Goal: Share content: Share content

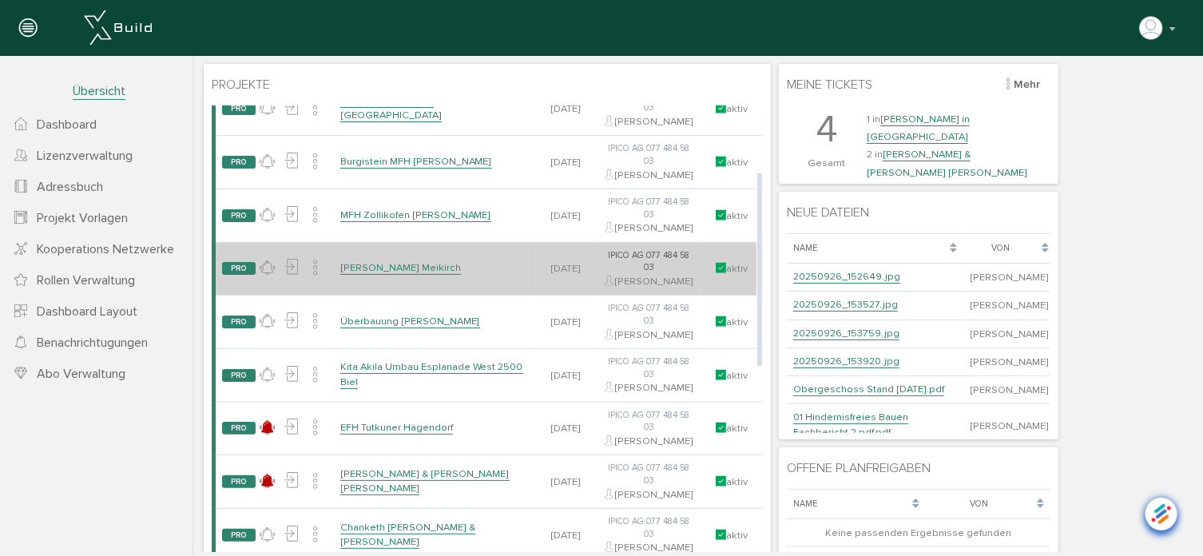
click at [394, 274] on link "[PERSON_NAME] Meikirch" at bounding box center [400, 267] width 121 height 14
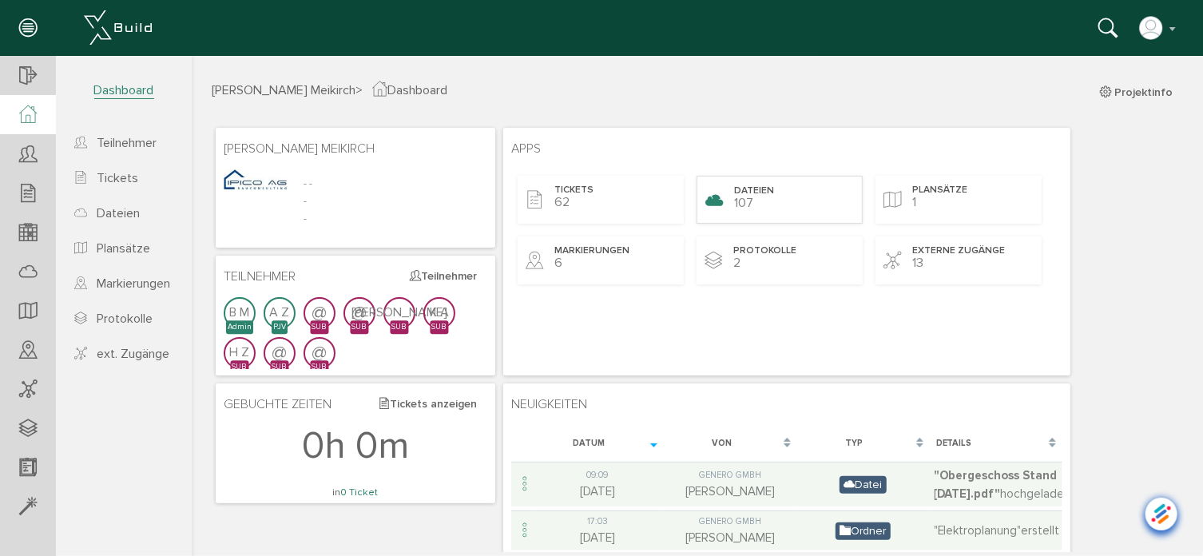
click at [761, 196] on span "Dateien" at bounding box center [753, 191] width 40 height 14
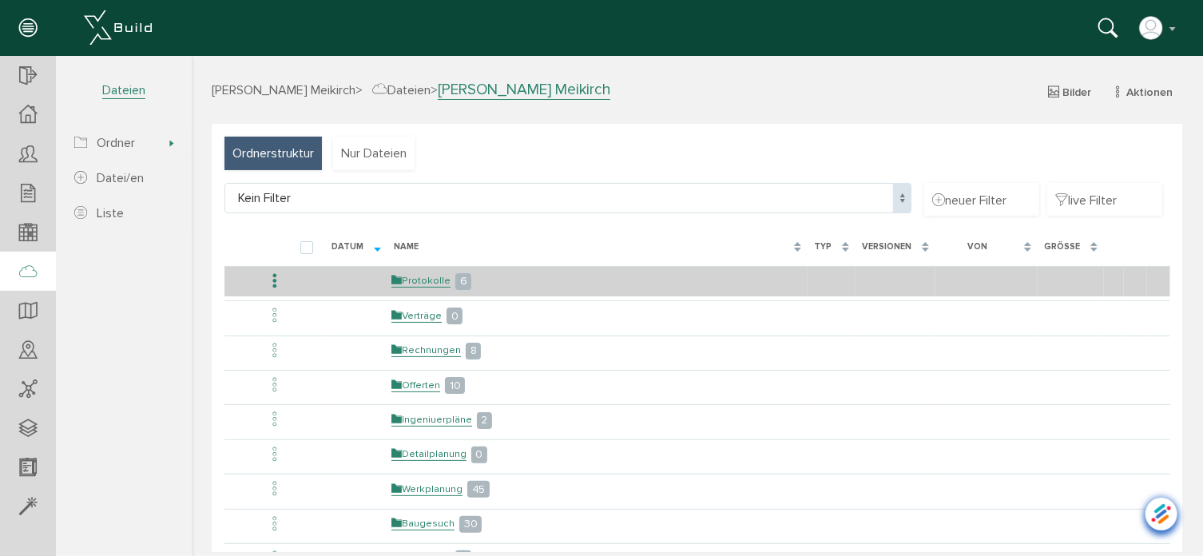
scroll to position [160, 0]
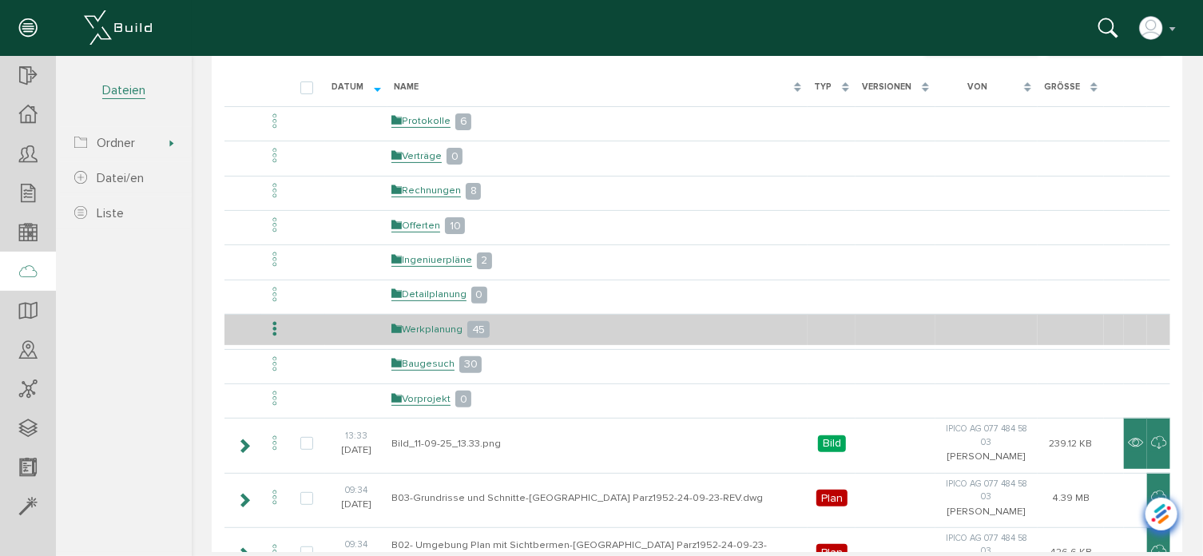
click at [434, 326] on link "Werkplanung" at bounding box center [426, 329] width 71 height 14
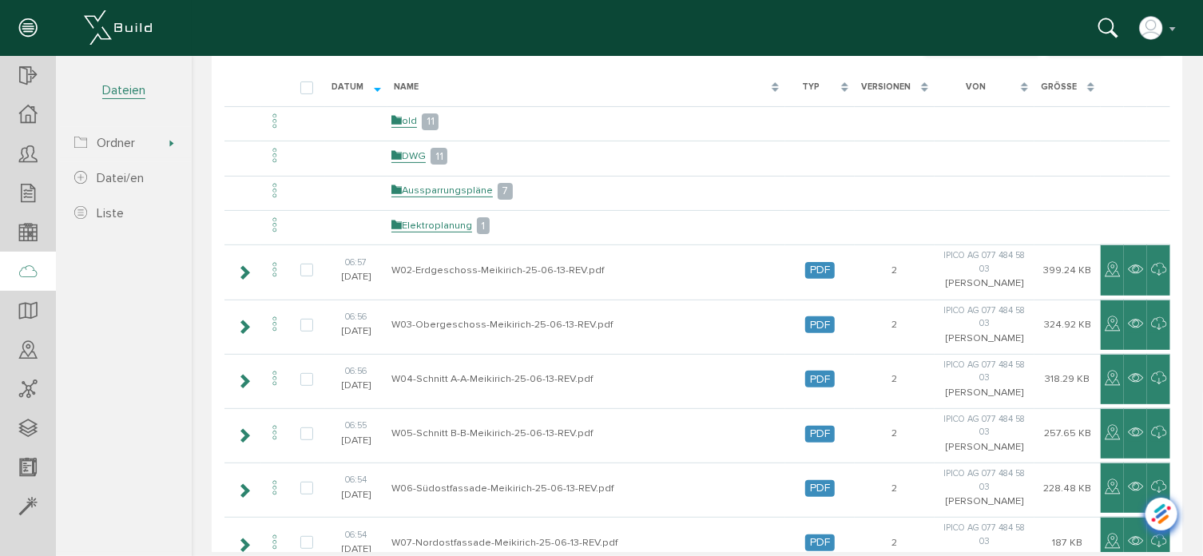
scroll to position [0, 0]
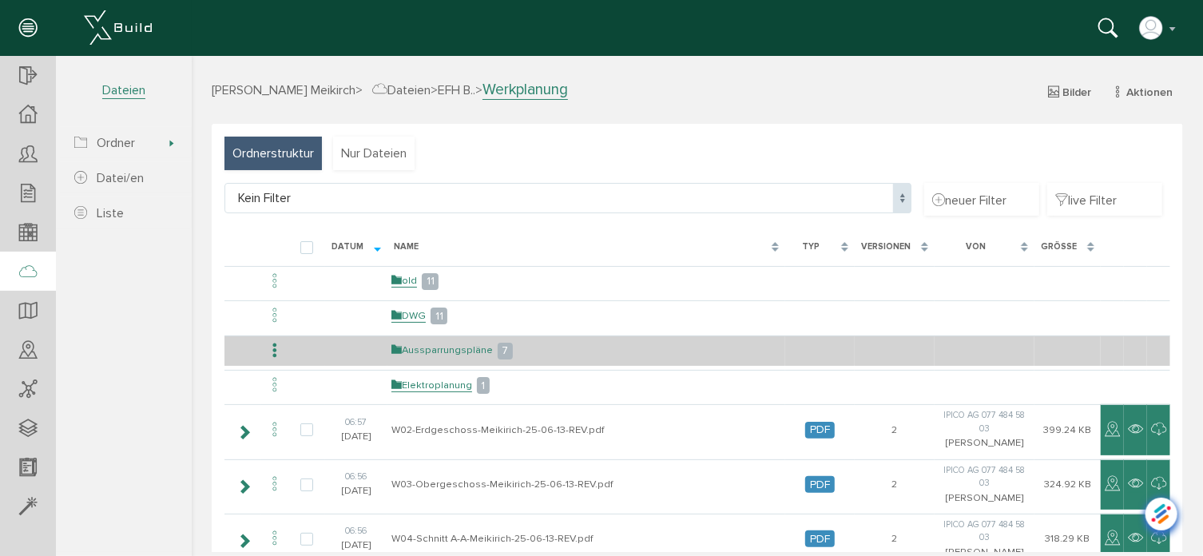
click at [437, 348] on link "Aussparrungspläne" at bounding box center [441, 350] width 101 height 14
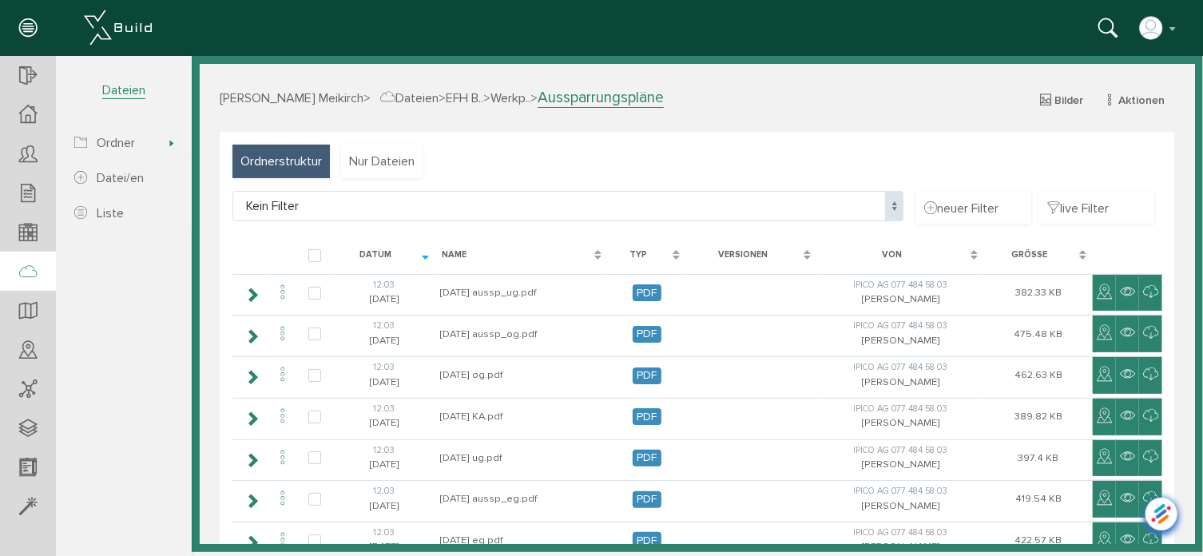
select select "D-6878ca431734b2_87553728"
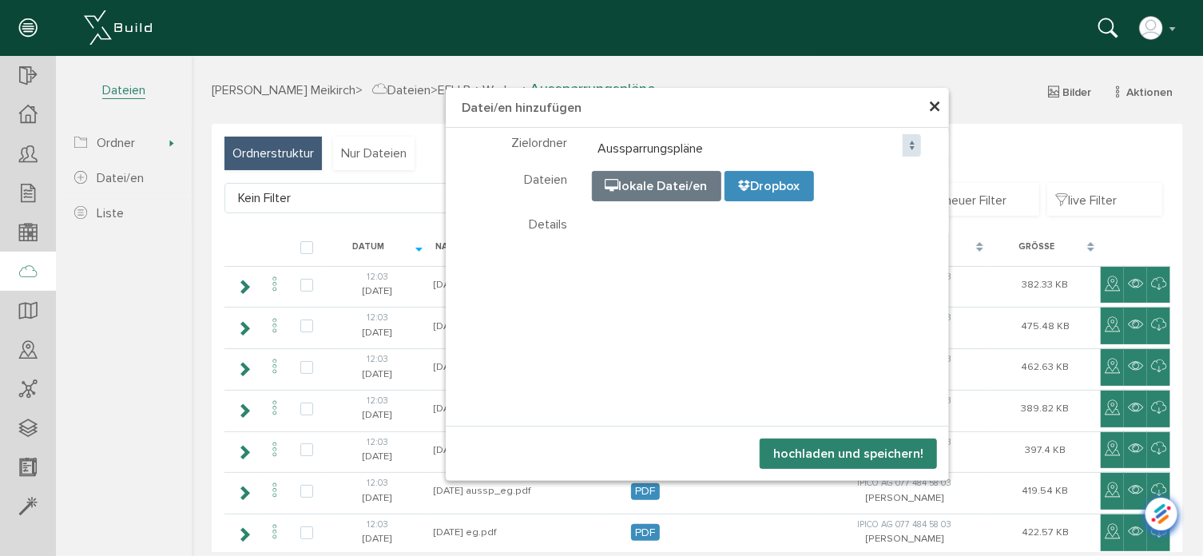
select select "D-6878ca431734b2_87553728"
click at [807, 455] on button "hochladen und speichern!" at bounding box center [847, 453] width 177 height 30
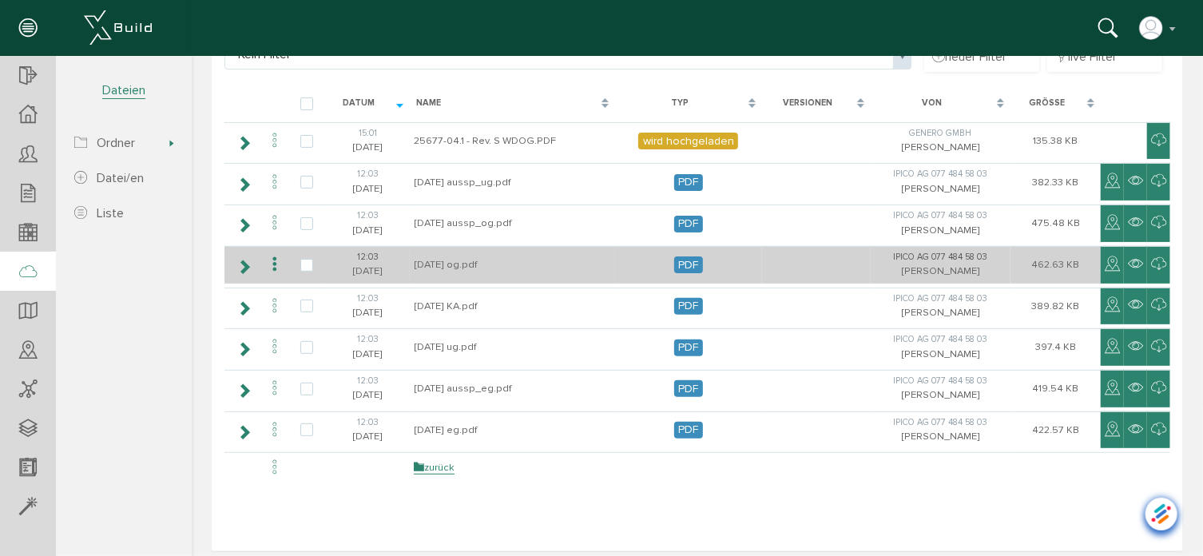
scroll to position [152, 0]
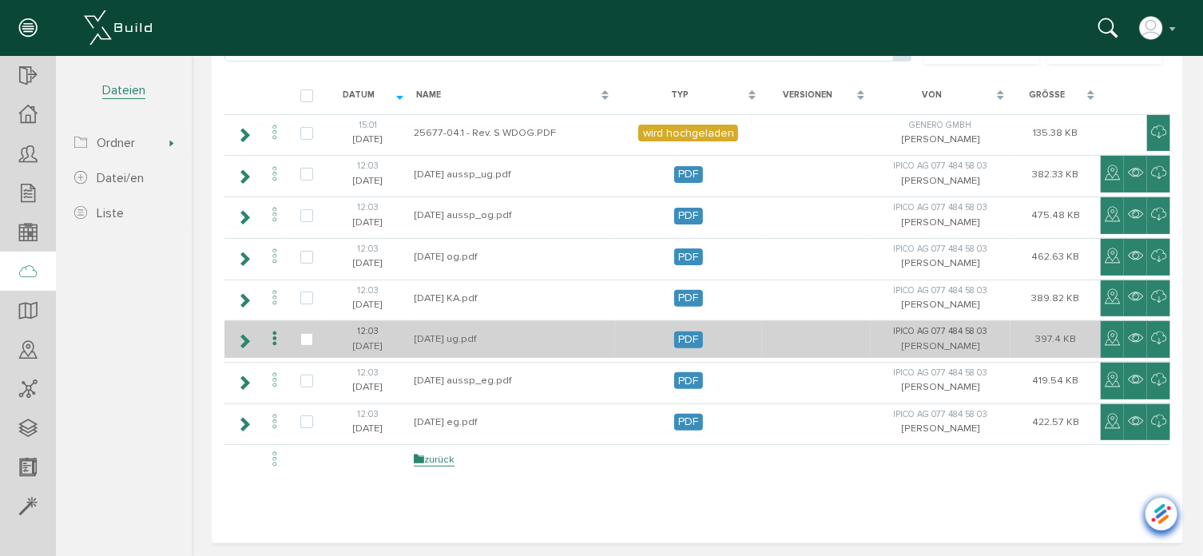
click at [273, 336] on icon at bounding box center [273, 339] width 19 height 22
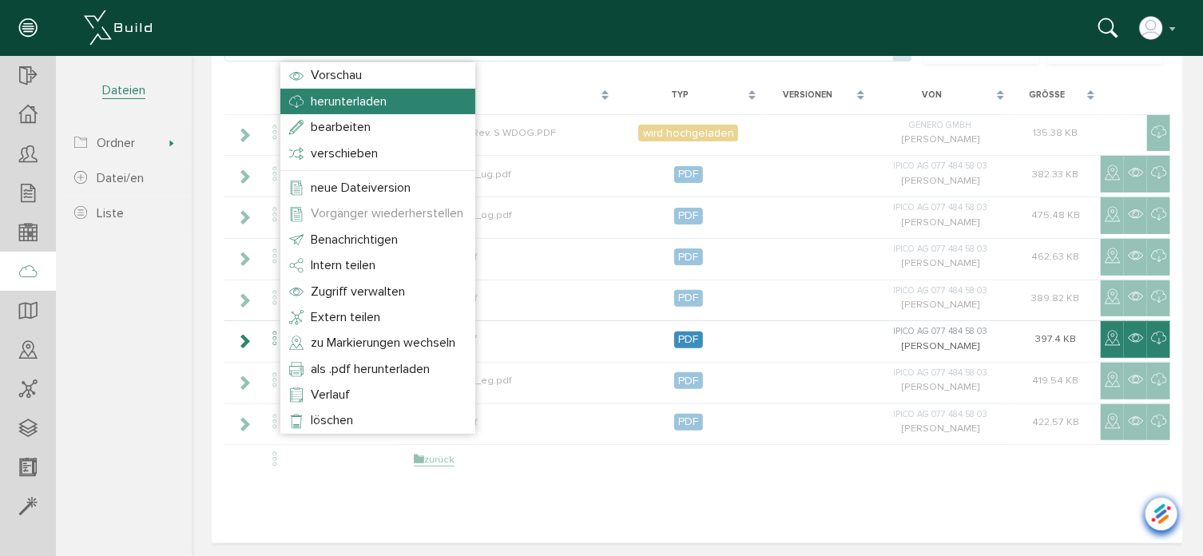
click at [314, 97] on span "herunterladen" at bounding box center [348, 101] width 76 height 16
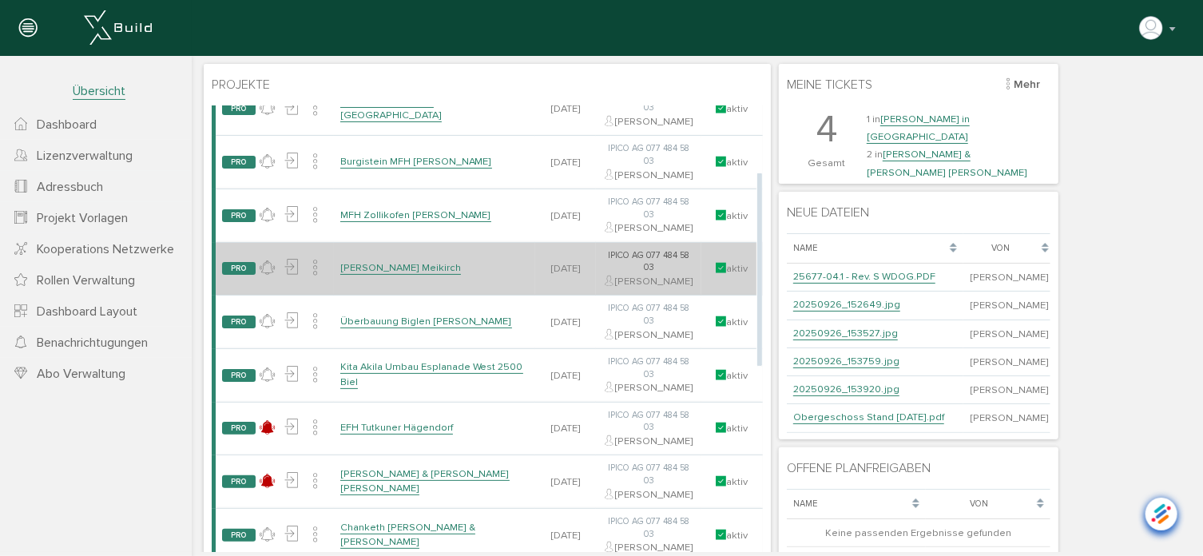
click at [418, 274] on link "[PERSON_NAME] Meikirch" at bounding box center [400, 267] width 121 height 14
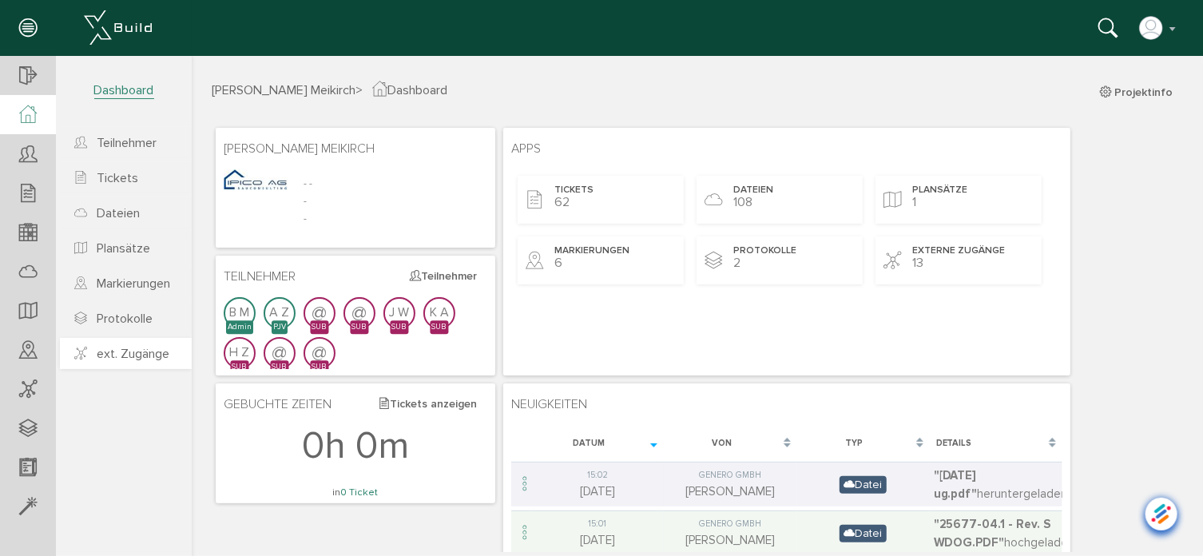
click at [109, 348] on span "ext. Zugänge" at bounding box center [133, 354] width 73 height 16
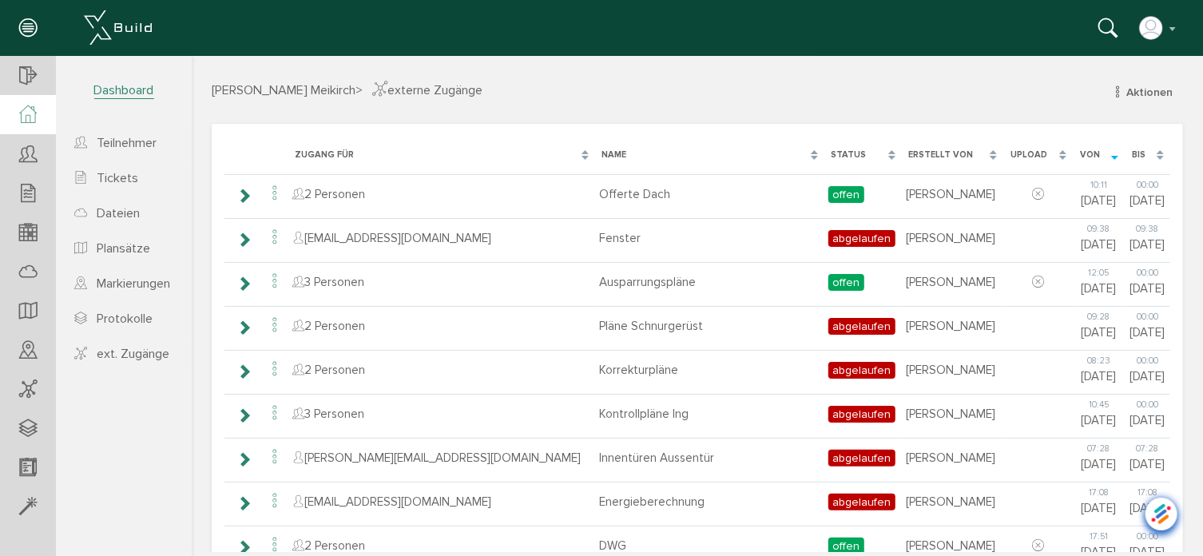
drag, startPoint x: 29, startPoint y: 121, endPoint x: 118, endPoint y: 125, distance: 89.6
click at [29, 121] on icon at bounding box center [28, 114] width 18 height 18
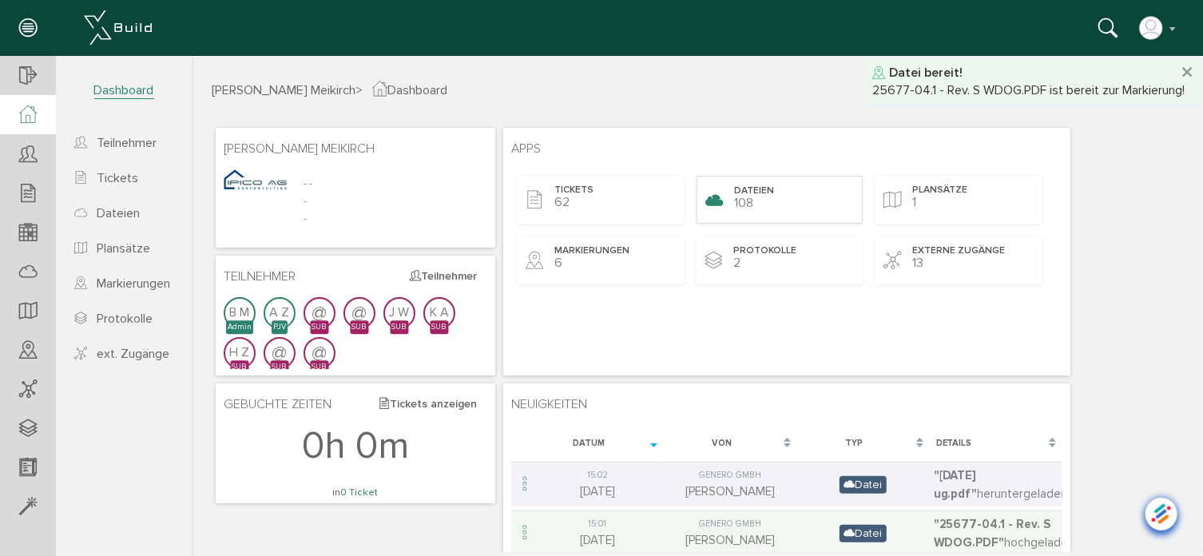
click at [809, 200] on div "Dateien 108" at bounding box center [779, 199] width 166 height 48
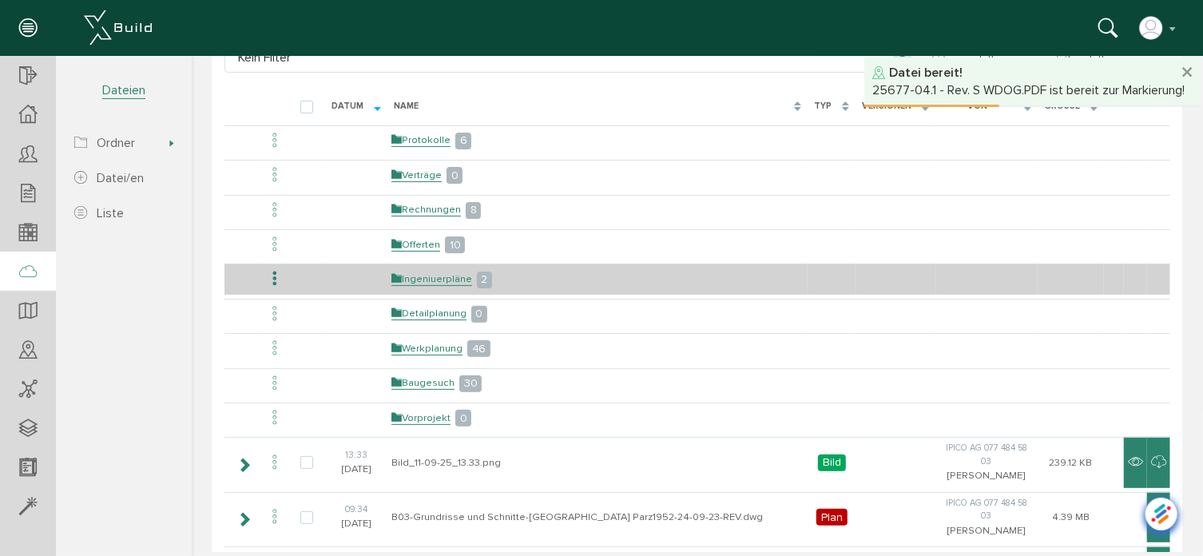
scroll to position [160, 0]
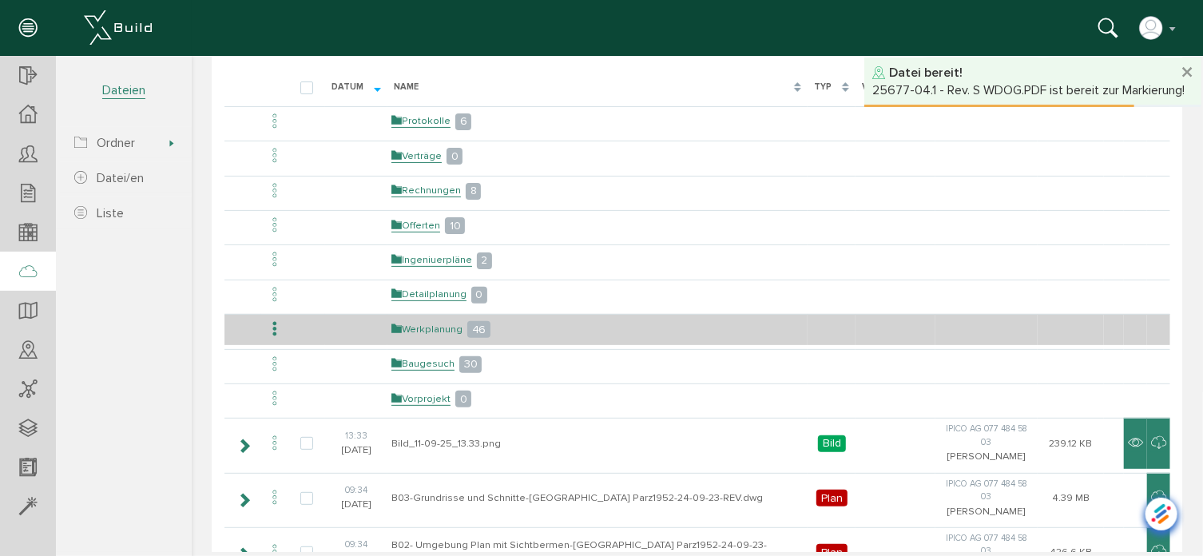
click at [439, 328] on link "Werkplanung" at bounding box center [426, 329] width 71 height 14
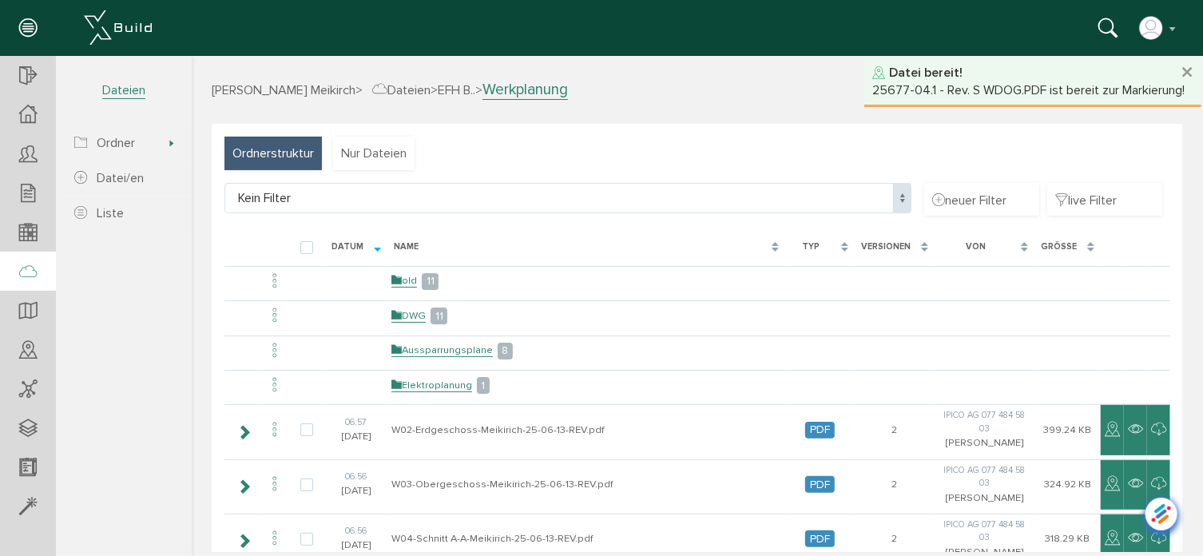
scroll to position [80, 0]
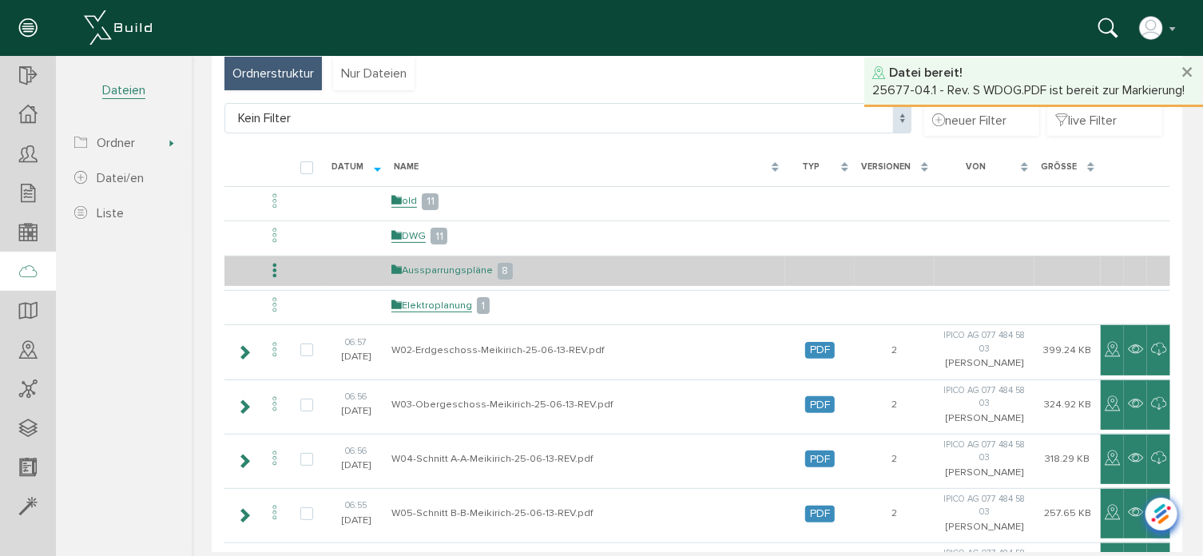
click at [448, 270] on link "Aussparrungspläne" at bounding box center [441, 270] width 101 height 14
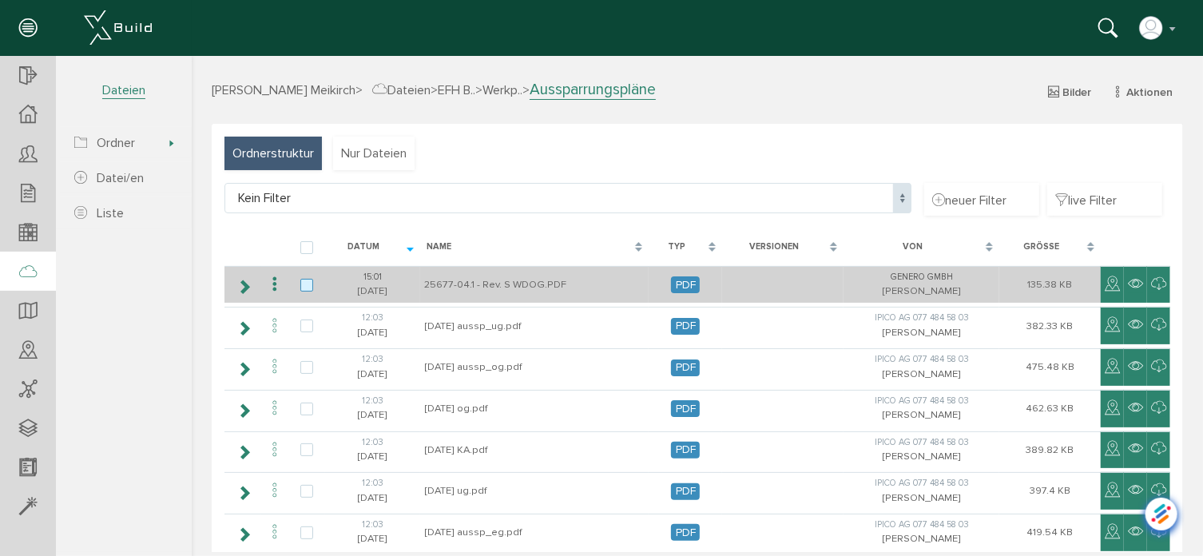
click at [303, 284] on label at bounding box center [309, 285] width 19 height 14
click at [303, 284] on input "checkbox" at bounding box center [305, 283] width 10 height 10
checkbox input "true"
click at [277, 286] on icon at bounding box center [273, 284] width 19 height 22
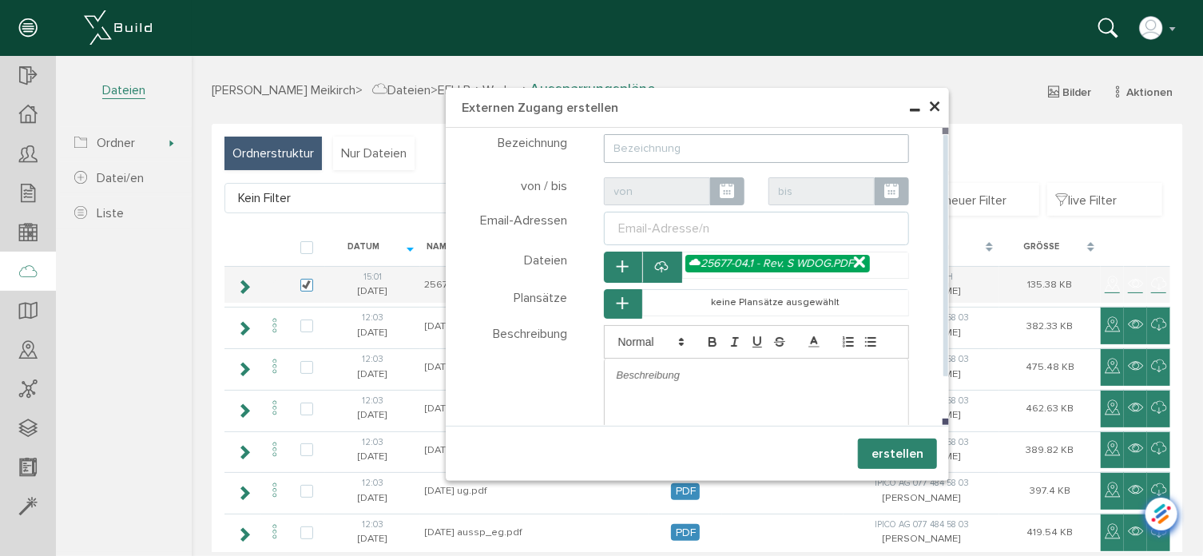
click at [719, 149] on input "text" at bounding box center [756, 147] width 306 height 29
click at [625, 147] on input "Ausparungsplan OG" at bounding box center [756, 147] width 306 height 29
click at [736, 149] on input "Aussparungsplan OG" at bounding box center [756, 147] width 306 height 29
click at [657, 232] on div "Email-Adresse/n" at bounding box center [663, 227] width 97 height 19
type input "Aussparungsplan OG"
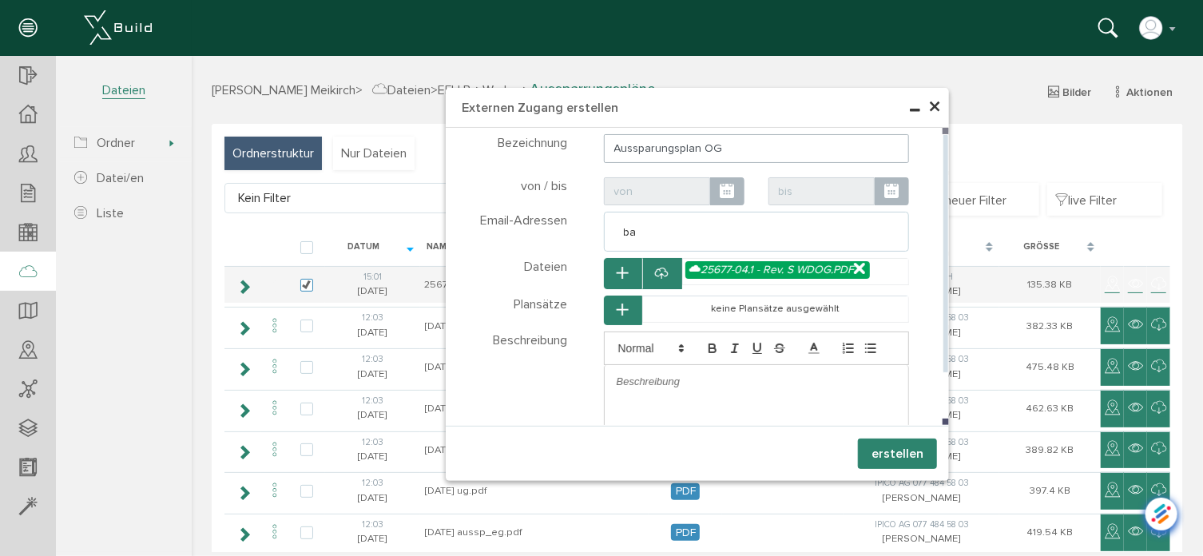
type input "b"
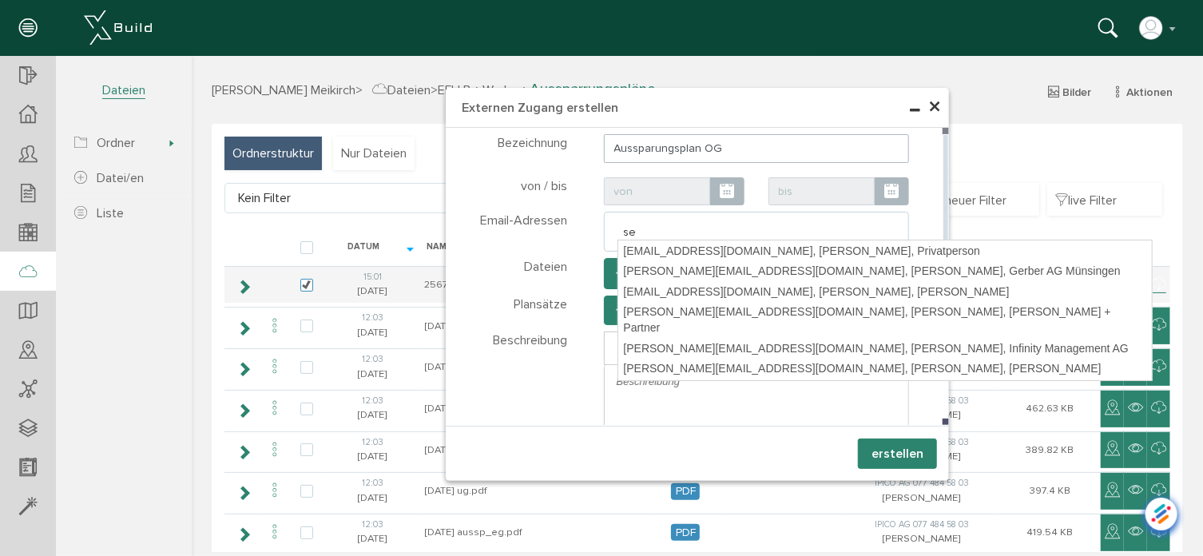
type input "s"
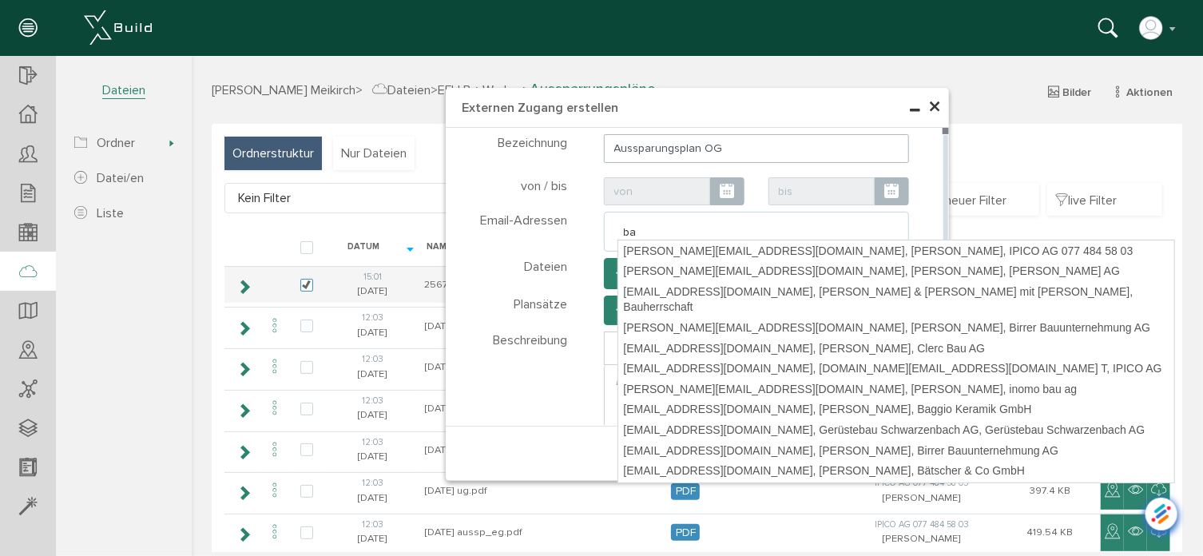
type input "b"
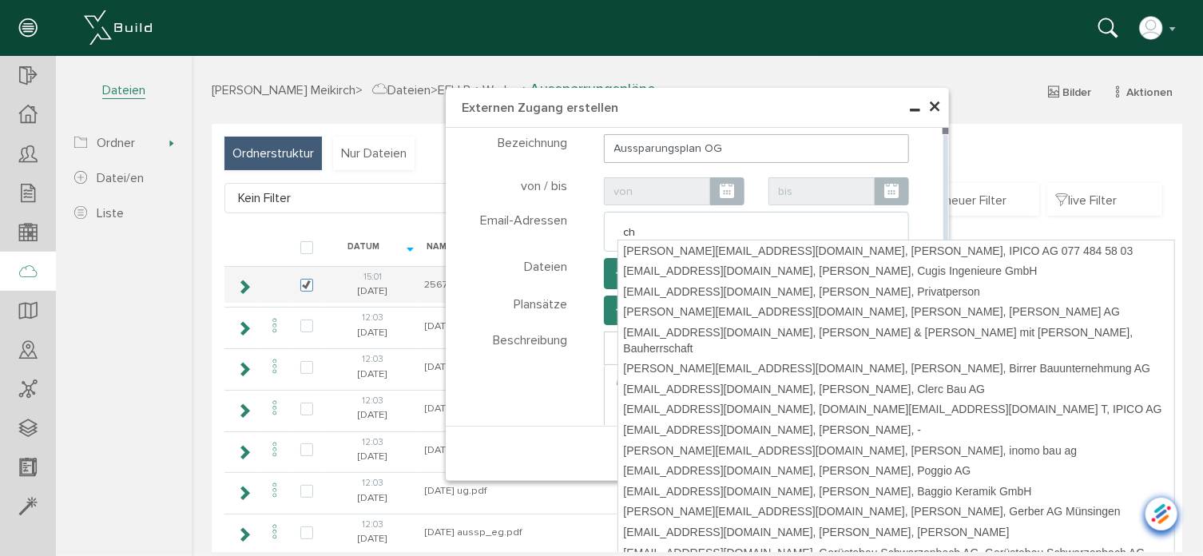
type input "c"
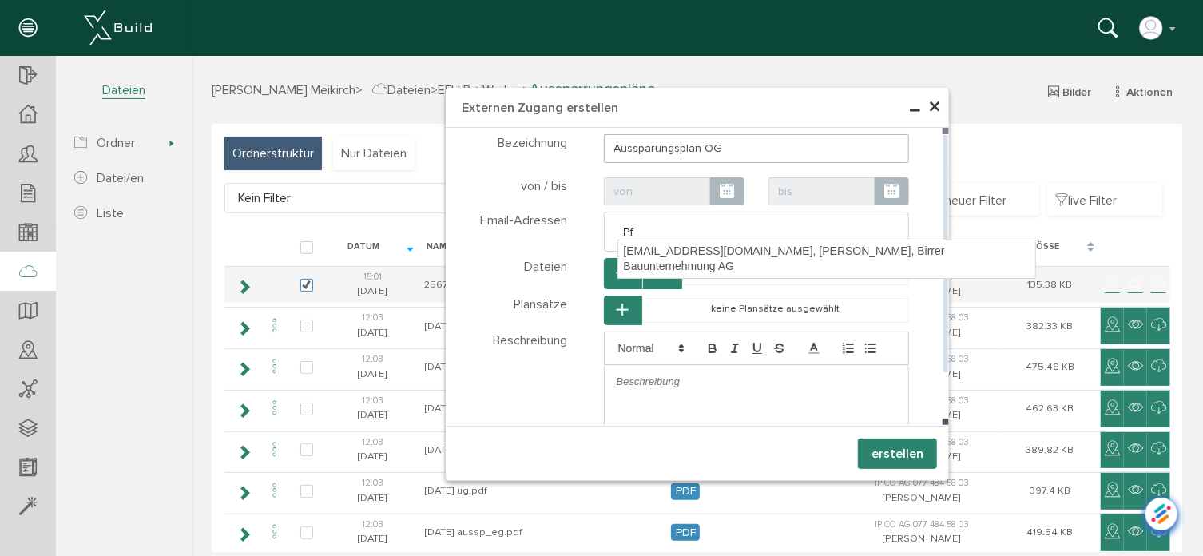
type input "P"
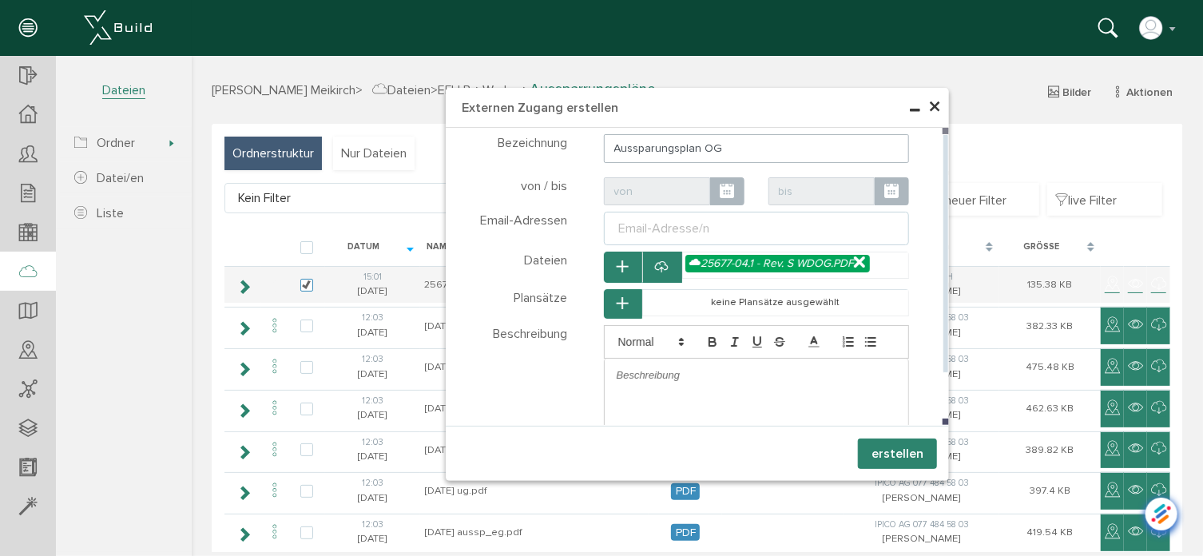
click at [657, 231] on ul "Email-Adresse/n" at bounding box center [756, 228] width 306 height 34
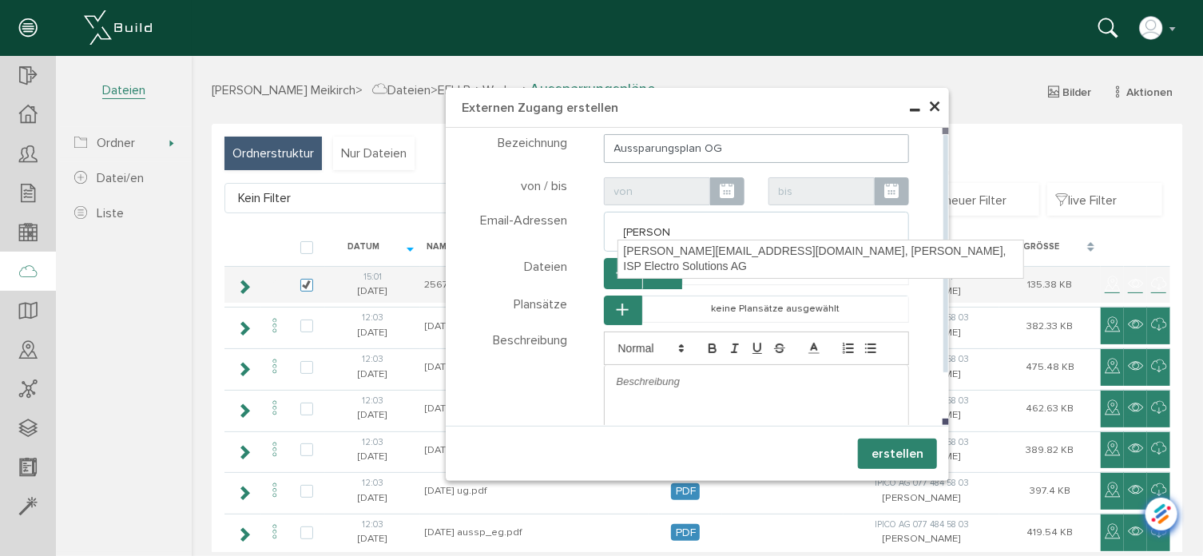
type input "andreas"
click at [664, 251] on div "andreas.kindler@ispag.ch, Kindler Andreas, ISP Electro Solutions AG" at bounding box center [820, 259] width 405 height 38
type textarea "[PERSON_NAME][EMAIL_ADDRESS][DOMAIN_NAME]"
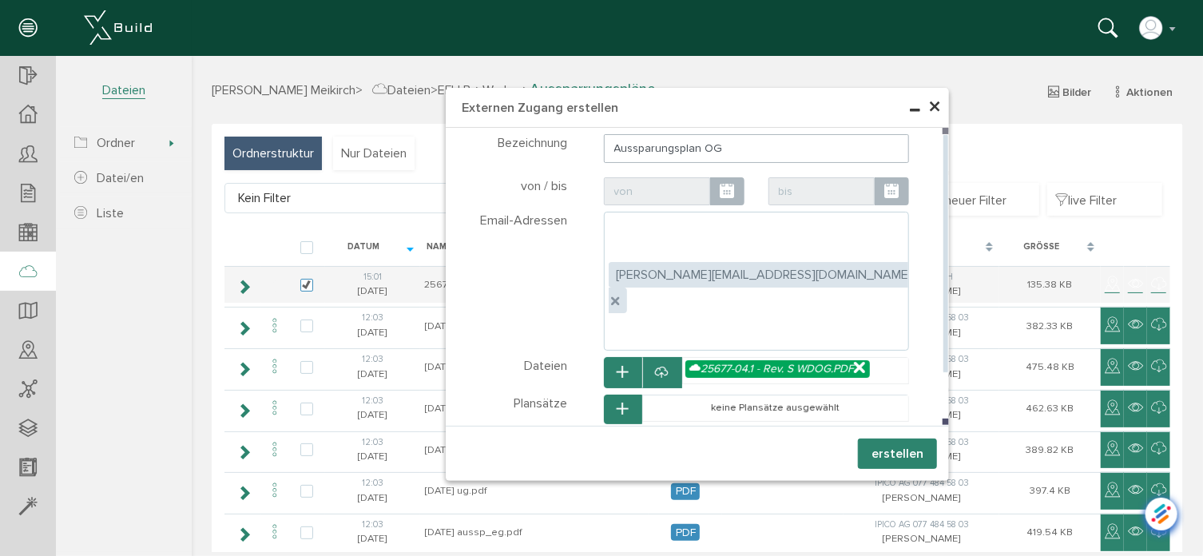
type input "s"
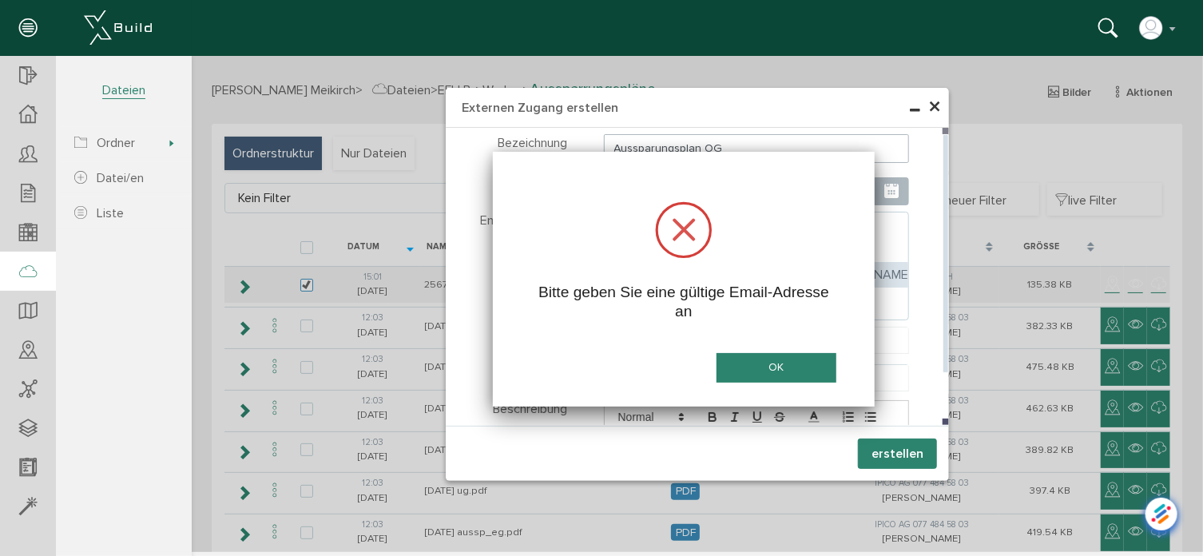
click at [822, 55] on body "erweiterte Suche Datum durchsuchen Deadline durchsuchen Vorgängerversionen durc…" at bounding box center [696, 55] width 1011 height 0
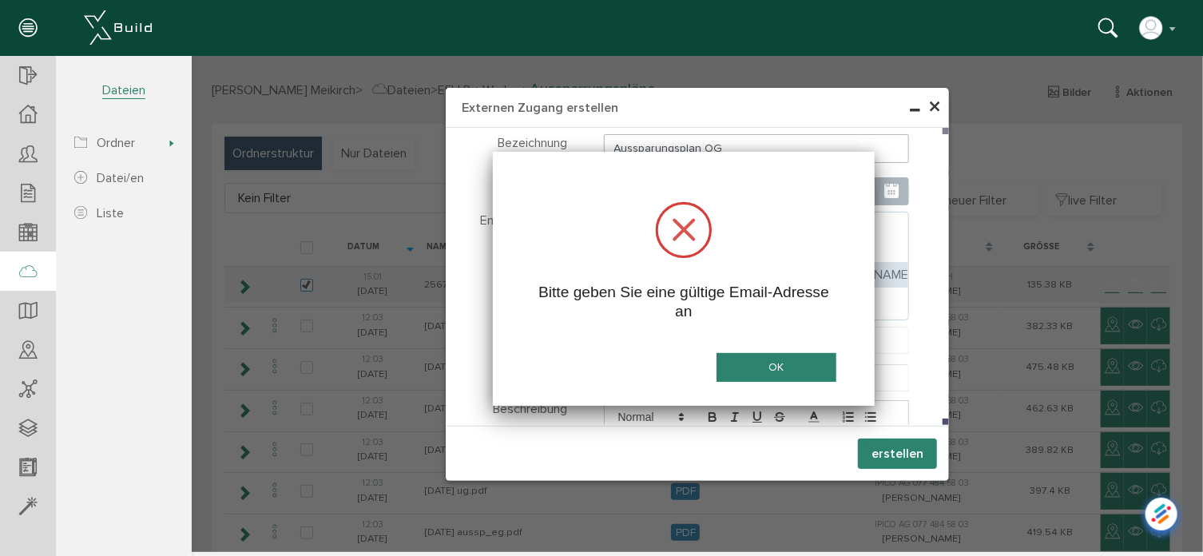
click at [757, 357] on button "OK" at bounding box center [776, 367] width 120 height 30
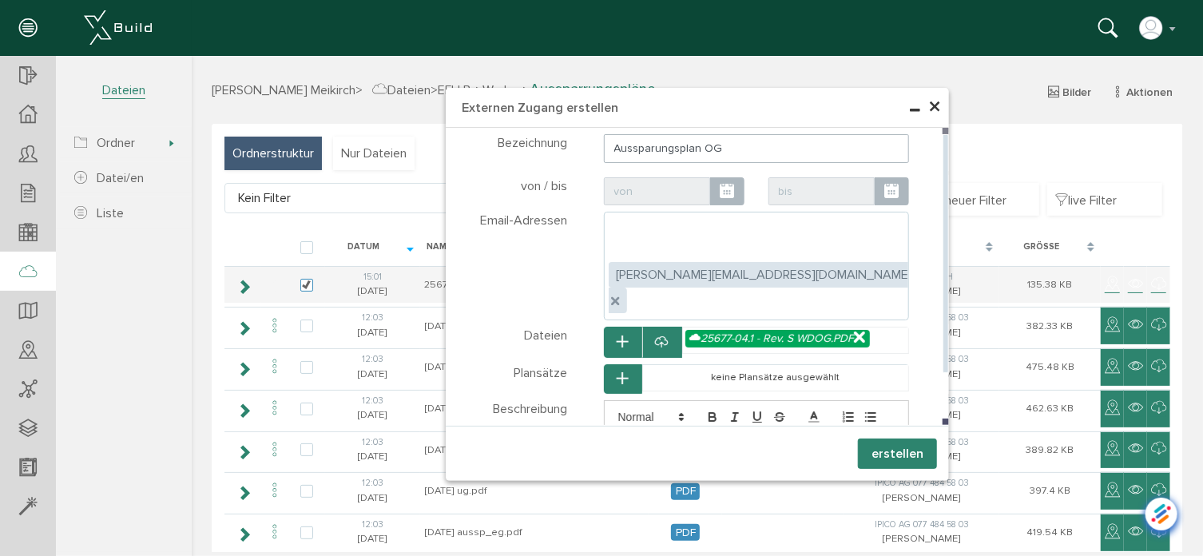
click at [801, 224] on ul ", andreas.kindler@ispag.ch" at bounding box center [756, 265] width 306 height 109
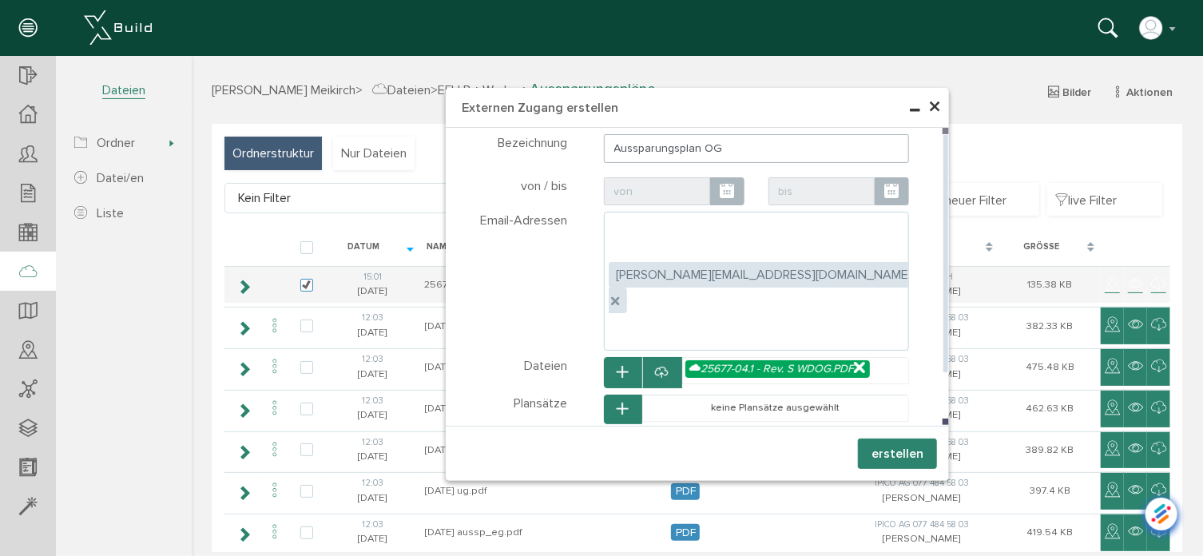
drag, startPoint x: 801, startPoint y: 224, endPoint x: 789, endPoint y: 228, distance: 12.6
click at [638, 317] on div at bounding box center [626, 330] width 24 height 26
type input "[PERSON_NAME][EMAIL_ADDRESS][DOMAIN_NAME]"
type textarea "andreas.kindler@ispag.ch,sebastian@barthlome.ch"
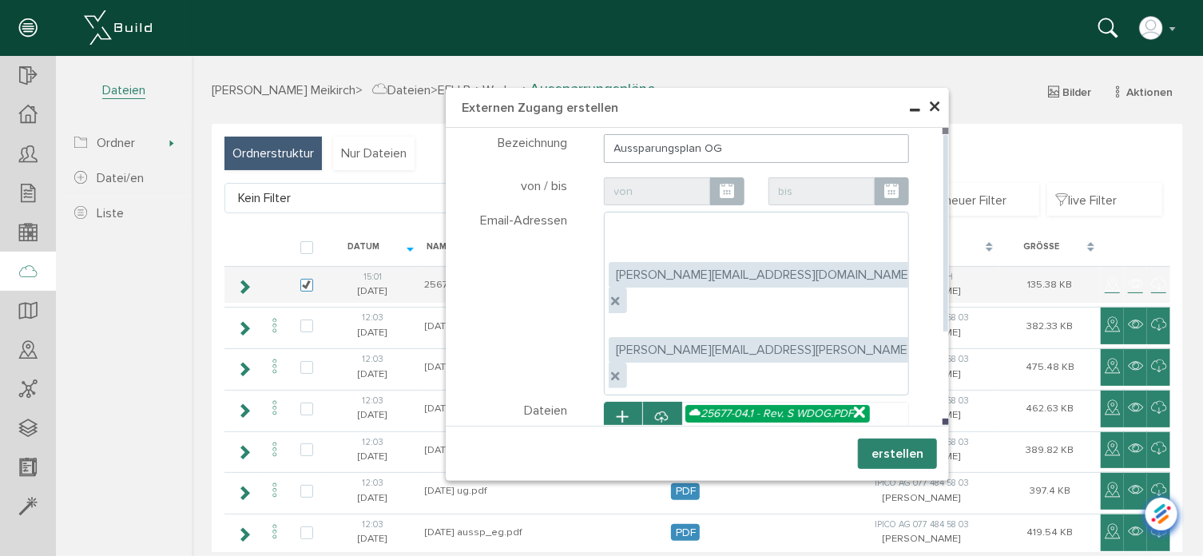
click at [799, 260] on ul ", andreas.kindler@ispag.ch , sebastian@barthlome.ch" at bounding box center [756, 303] width 306 height 184
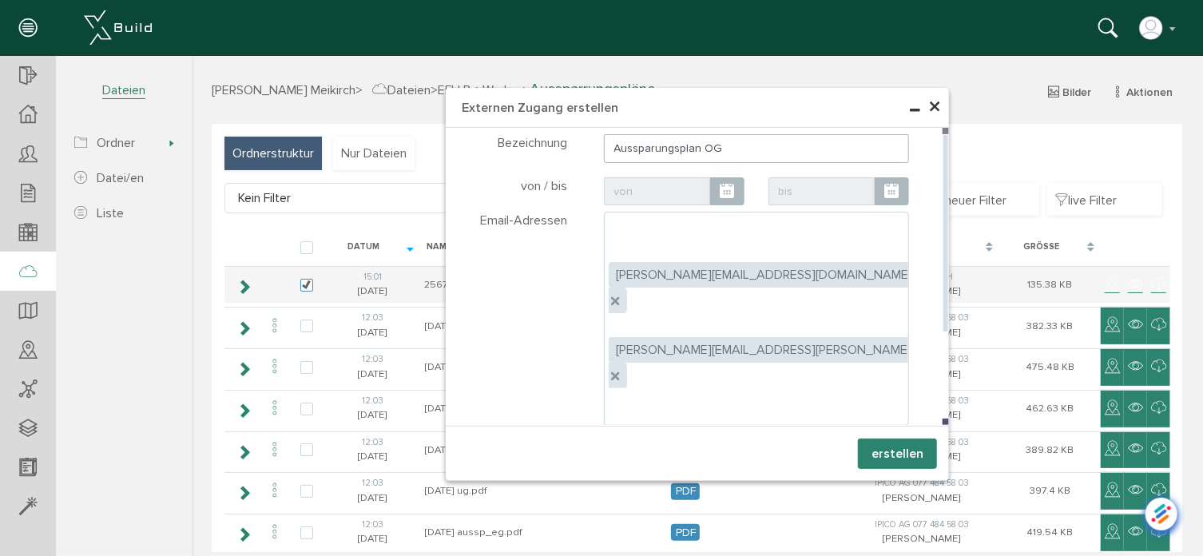
type input "[EMAIL_ADDRESS][DOMAIN_NAME]"
type textarea "andreas.kindler@ispag.ch,sebastian@barthlome.ch,ch.pfaffen@gmail.com"
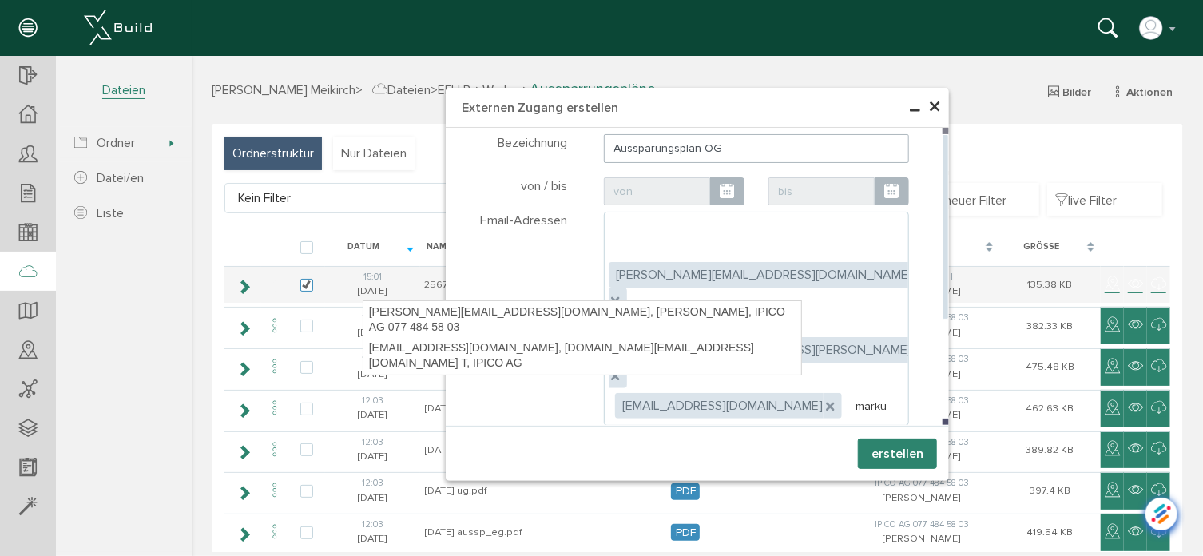
type input "markus"
click at [431, 308] on div "markus.baeriswyl@ipicoag.ch, Baeriswyl Markus, IPICO AG 077 484 58 03" at bounding box center [594, 319] width 438 height 38
type textarea "andreas.kindler@ispag.ch,sebastian@barthlome.ch,ch.pfaffen@gmail.com,markus.bae…"
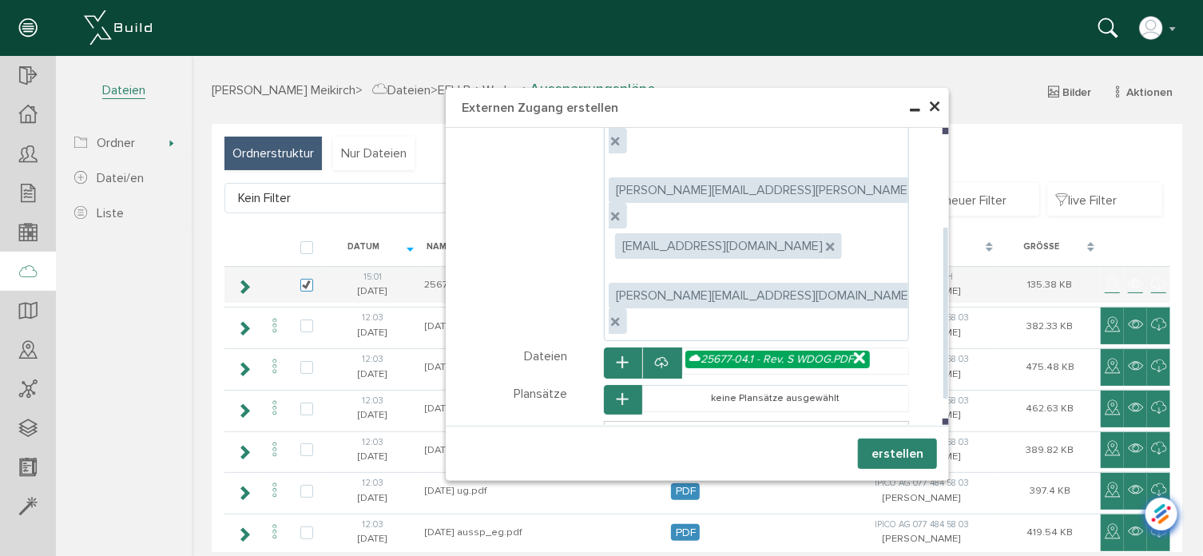
click at [638, 463] on p at bounding box center [756, 470] width 280 height 14
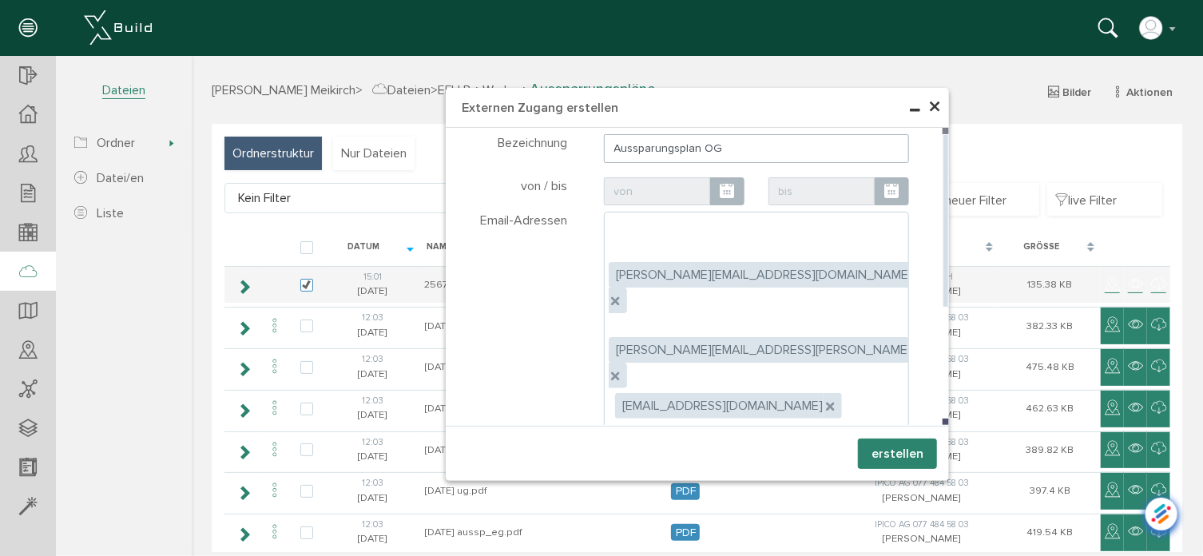
click at [827, 321] on ul ", andreas.kindler@ispag.ch , sebastian@barthlome.ch , ch.pfaffen@gmail.com , ma…" at bounding box center [756, 355] width 306 height 289
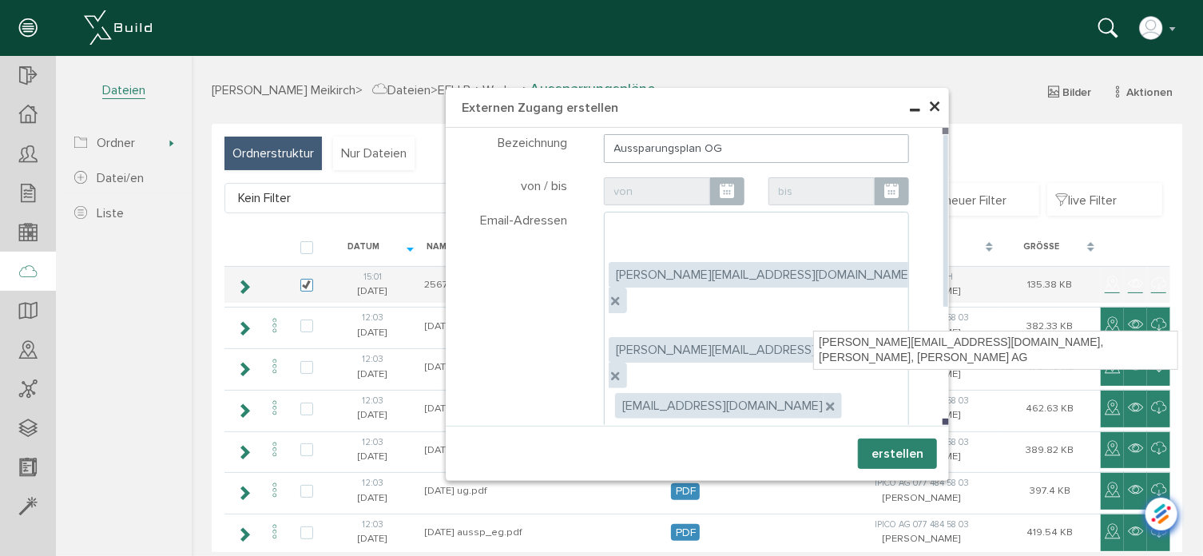
type input "gall"
click at [870, 346] on div "claudio.galli@galli-holzbau.ch, Claudio Galli, Galli Holzbau AG" at bounding box center [994, 350] width 363 height 38
type textarea "andreas.kindler@ispag.ch,sebastian@barthlome.ch,ch.pfaffen@gmail.com,markus.bae…"
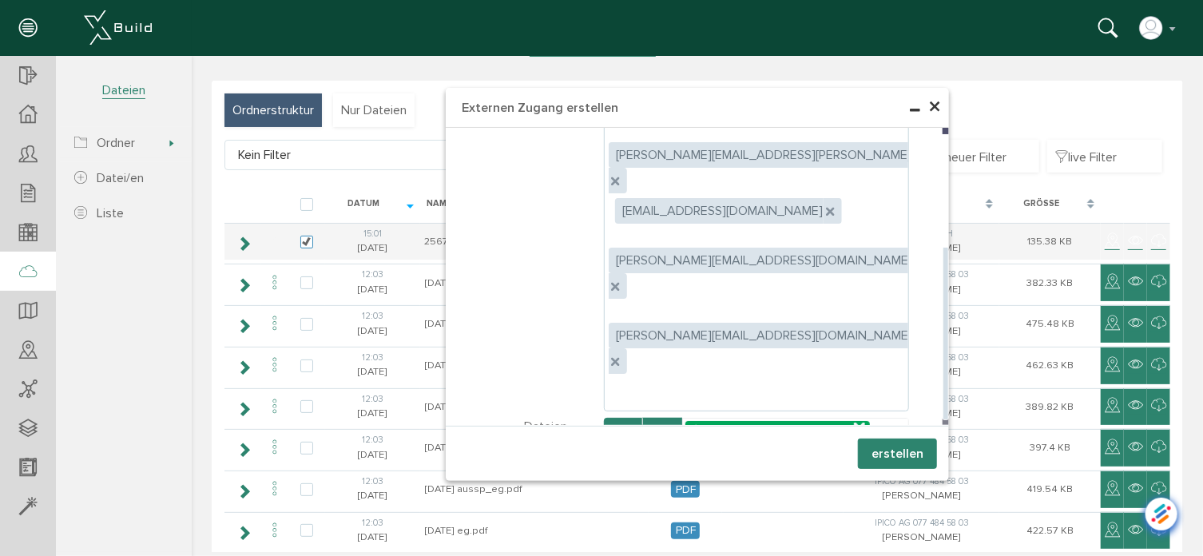
scroll to position [80, 0]
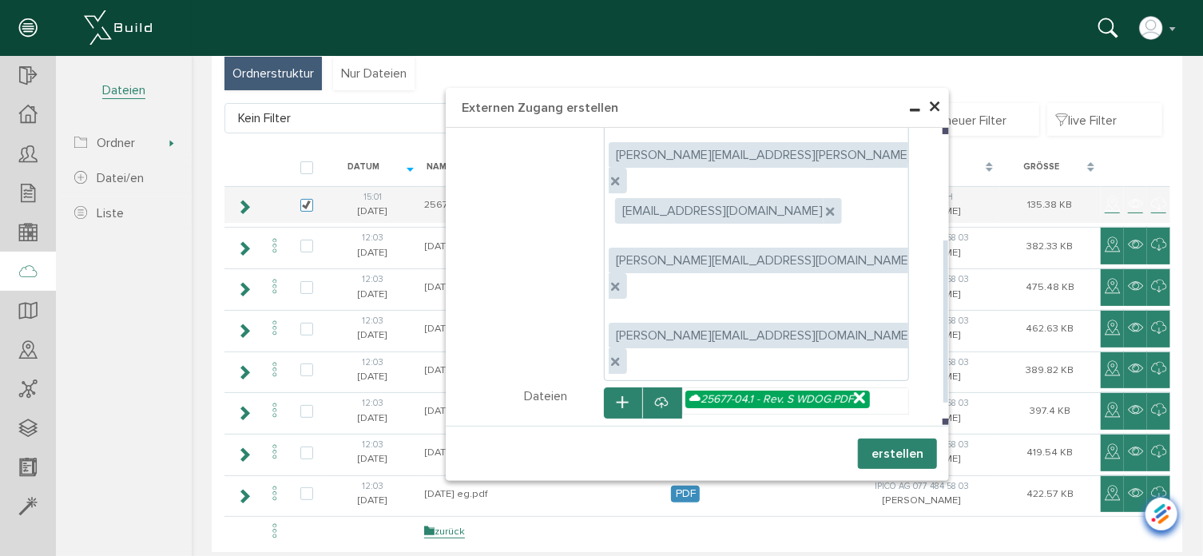
click at [777, 503] on p "Hallo zusammen, anbei sende ich euch den Aussparungsplan für die Serviceklappe …" at bounding box center [756, 518] width 280 height 30
click at [882, 444] on button "erstellen" at bounding box center [896, 453] width 79 height 30
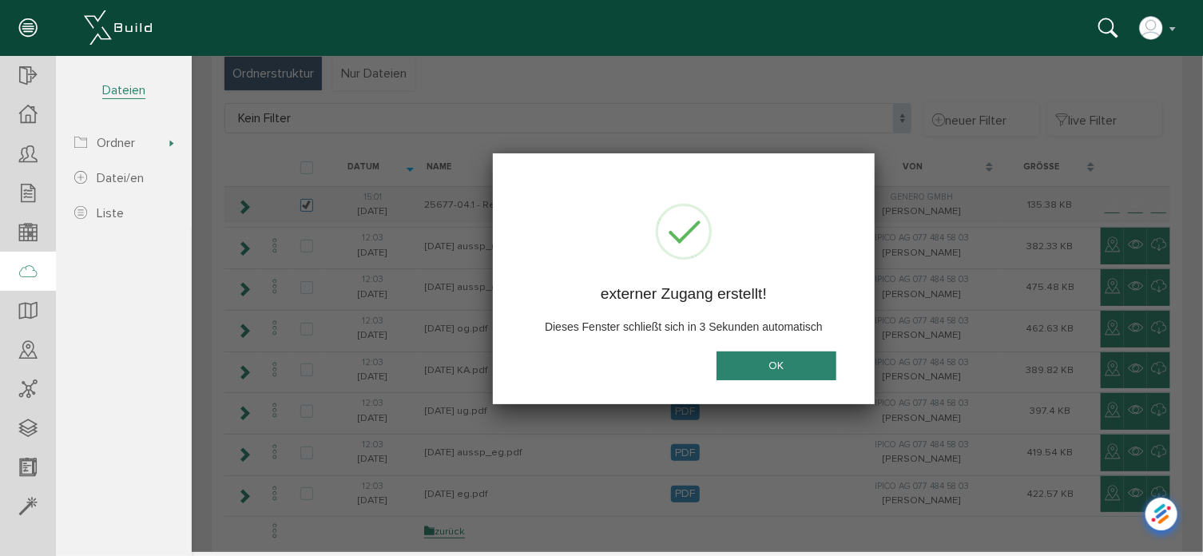
click at [764, 364] on button "OK" at bounding box center [776, 365] width 120 height 30
